Goal: Task Accomplishment & Management: Manage account settings

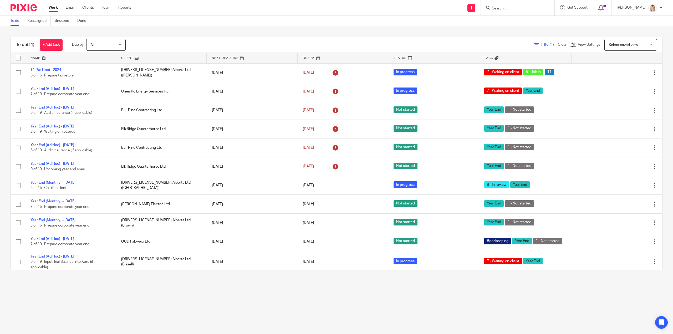
click at [531, 7] on input "Search" at bounding box center [514, 8] width 47 height 5
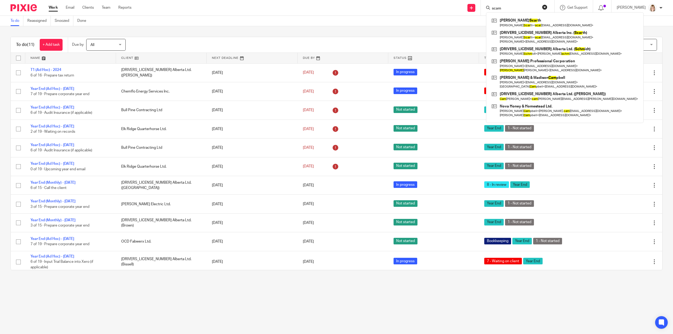
drag, startPoint x: 528, startPoint y: 7, endPoint x: 490, endPoint y: 7, distance: 37.9
click at [490, 7] on div "scam Cory Scar th Cory Scar th < scar th21@gmail.com > 2570524 Alberta Inc. ( S…" at bounding box center [518, 8] width 74 height 16
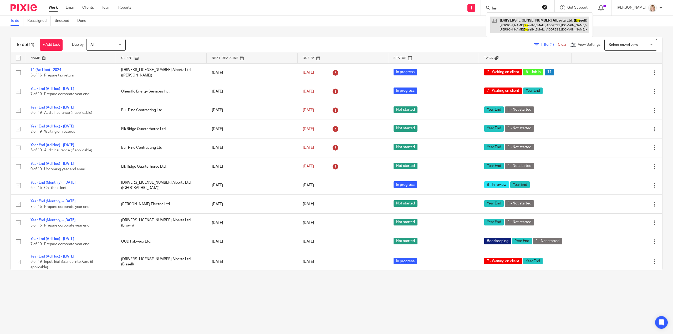
type input "bis"
click at [539, 24] on link at bounding box center [539, 25] width 98 height 16
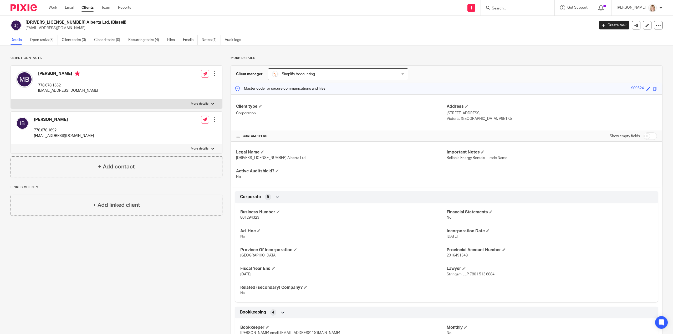
click at [533, 4] on div at bounding box center [518, 8] width 74 height 16
click at [524, 9] on input "Search" at bounding box center [514, 8] width 47 height 5
type input "bissl"
click at [538, 25] on link at bounding box center [539, 25] width 98 height 16
click at [538, 22] on link at bounding box center [539, 25] width 98 height 16
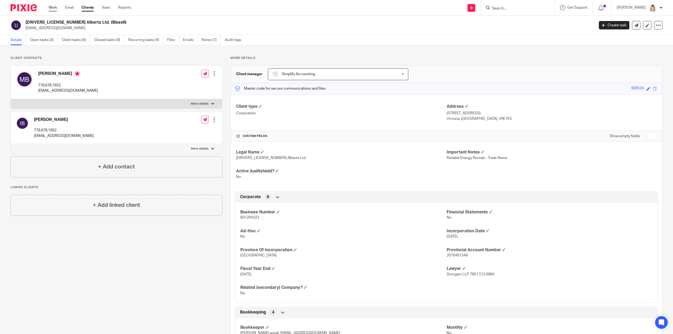
click at [53, 7] on link "Work" at bounding box center [53, 7] width 8 height 5
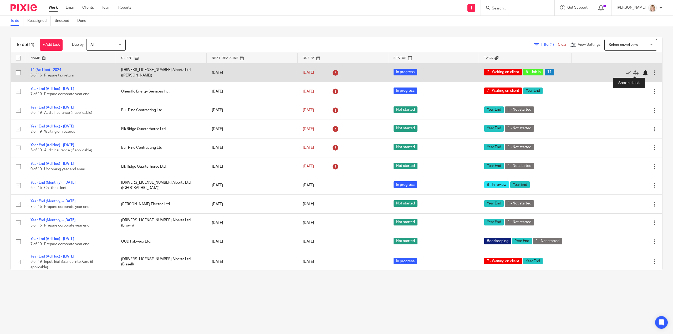
click at [642, 72] on div at bounding box center [644, 72] width 5 height 5
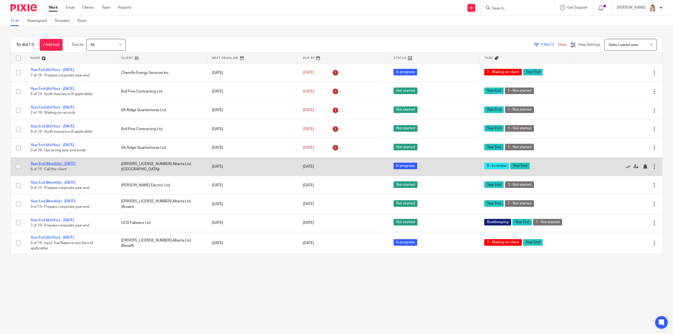
click at [57, 164] on link "Year End (Monthly) - [DATE]" at bounding box center [52, 164] width 45 height 4
click at [72, 163] on link "Year End (Monthly) - July 2025" at bounding box center [52, 164] width 45 height 4
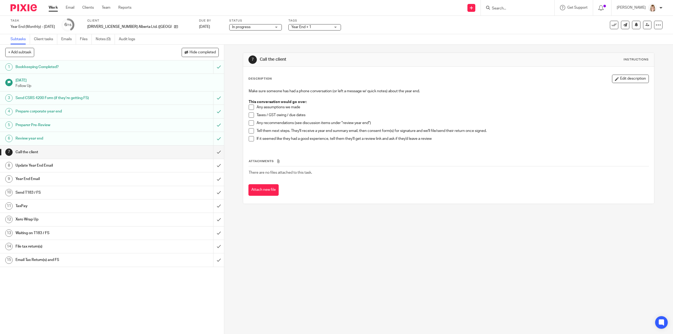
click at [294, 29] on div "Year End + 1" at bounding box center [314, 27] width 53 height 6
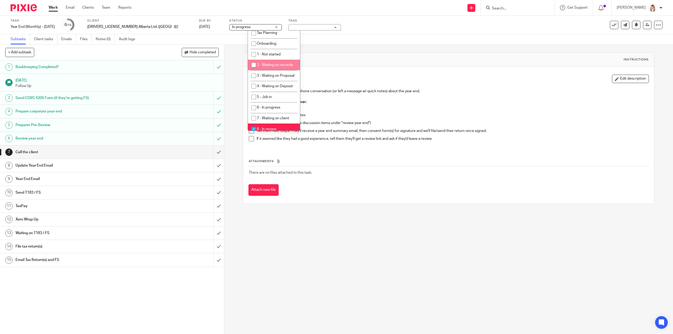
scroll to position [158, 0]
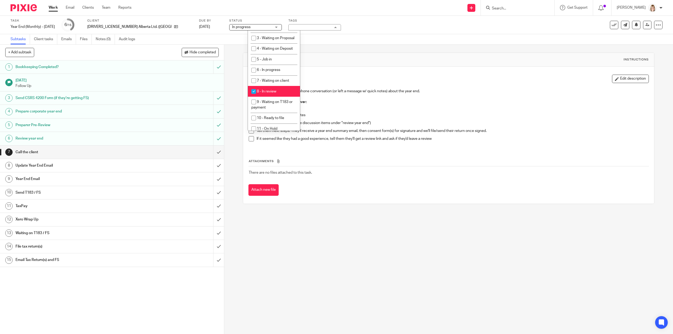
drag, startPoint x: 252, startPoint y: 107, endPoint x: 251, endPoint y: 94, distance: 13.2
click at [252, 96] on input "checkbox" at bounding box center [254, 91] width 10 height 10
checkbox input "false"
drag, startPoint x: 252, startPoint y: 86, endPoint x: 271, endPoint y: 73, distance: 22.8
click at [253, 75] on input "checkbox" at bounding box center [254, 70] width 10 height 10
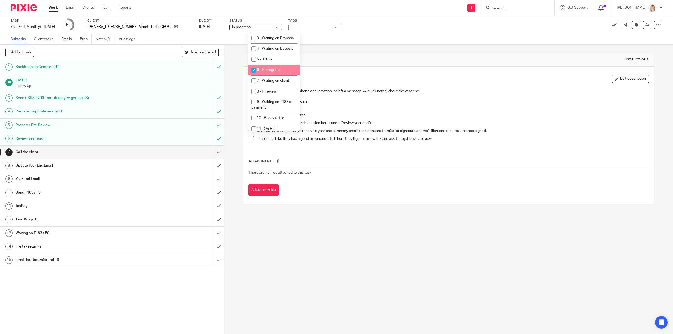
checkbox input "true"
click at [361, 31] on div "Task Year End (Monthly) - July 2025 Save Year End (Monthly) - July 2025 6 /15 C…" at bounding box center [282, 25] width 543 height 13
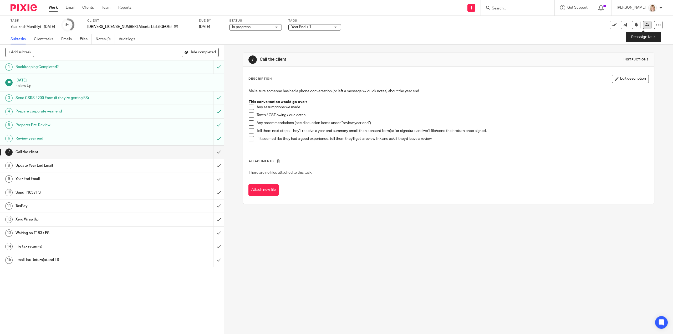
click at [645, 24] on icon at bounding box center [647, 25] width 4 height 4
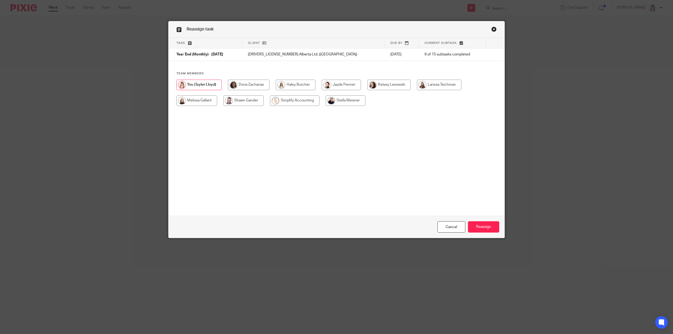
click at [205, 101] on input "radio" at bounding box center [196, 100] width 41 height 11
radio input "true"
click at [490, 225] on input "Reassign" at bounding box center [483, 226] width 31 height 11
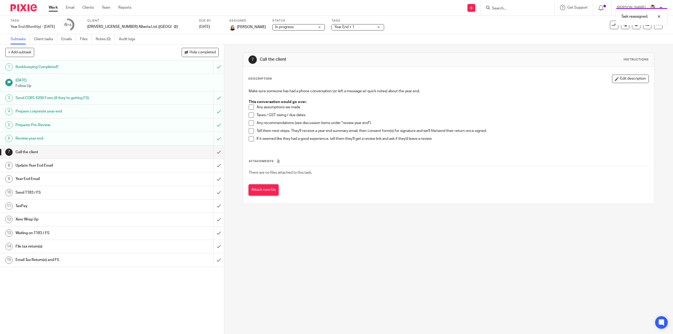
click at [55, 8] on link "Work" at bounding box center [53, 7] width 9 height 5
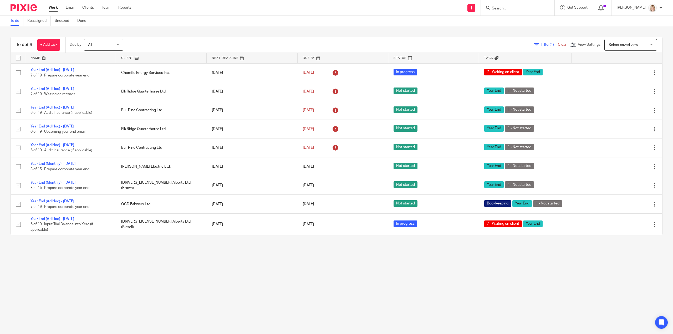
click at [508, 7] on input "Search" at bounding box center [514, 8] width 47 height 5
type input "young"
click at [522, 22] on link at bounding box center [542, 23] width 104 height 12
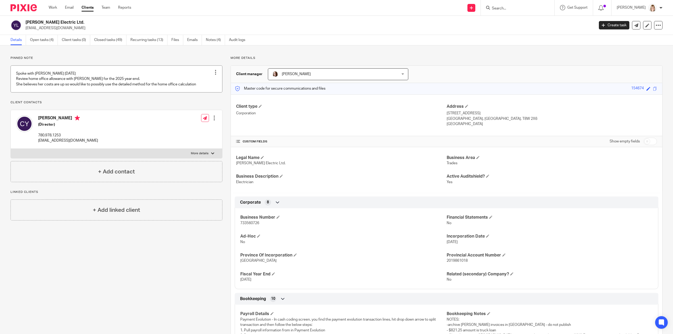
click at [207, 85] on link at bounding box center [116, 79] width 211 height 27
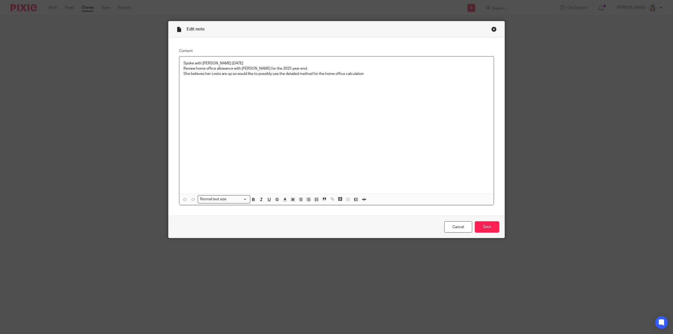
click at [365, 74] on p "She believes her costs are up so would like to possibly use the detailed method…" at bounding box center [336, 73] width 306 height 5
click at [486, 228] on input "Save" at bounding box center [487, 226] width 24 height 11
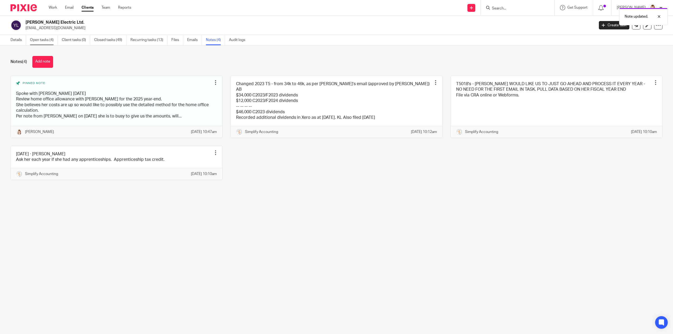
click at [47, 40] on link "Open tasks (4)" at bounding box center [44, 40] width 28 height 10
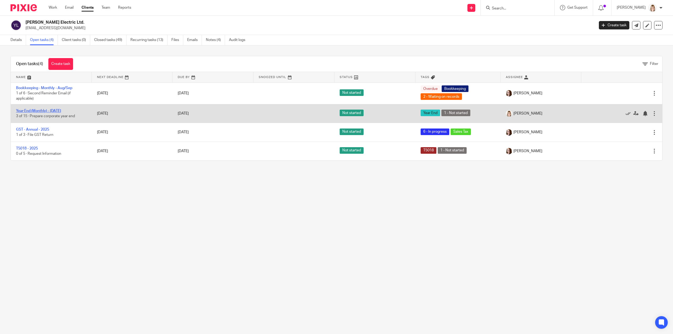
click at [57, 111] on link "Year End (Monthly) - July 2025" at bounding box center [38, 111] width 45 height 4
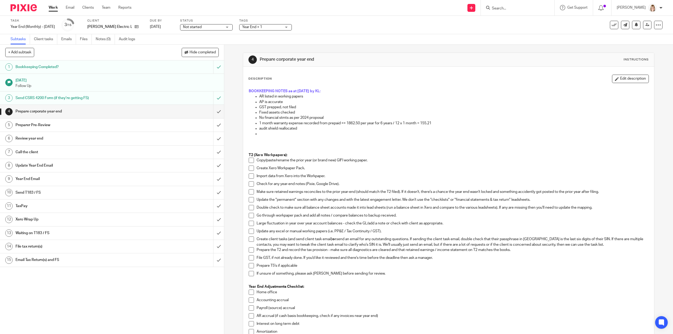
click at [259, 137] on p at bounding box center [449, 144] width 400 height 16
click at [262, 133] on p at bounding box center [453, 133] width 389 height 5
click at [323, 117] on p "No financial stmts as per 2024 proposal" at bounding box center [453, 117] width 389 height 5
click at [261, 130] on p "audit shield reallocated" at bounding box center [453, 128] width 389 height 5
click at [260, 134] on p at bounding box center [453, 133] width 389 height 5
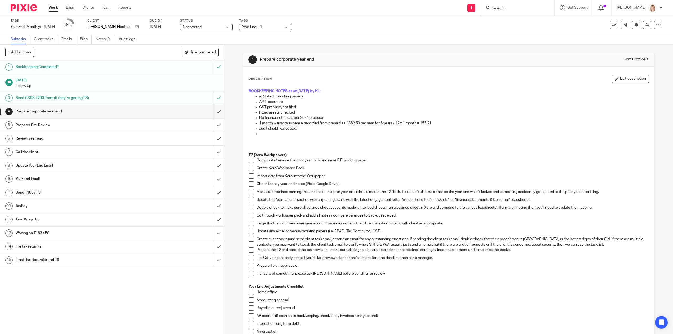
drag, startPoint x: 255, startPoint y: 134, endPoint x: 247, endPoint y: 133, distance: 8.2
click at [249, 133] on ul "AR listed in working papers AP is accurate GST prepped, not filed Fixed assets …" at bounding box center [449, 115] width 400 height 43
